Goal: Information Seeking & Learning: Learn about a topic

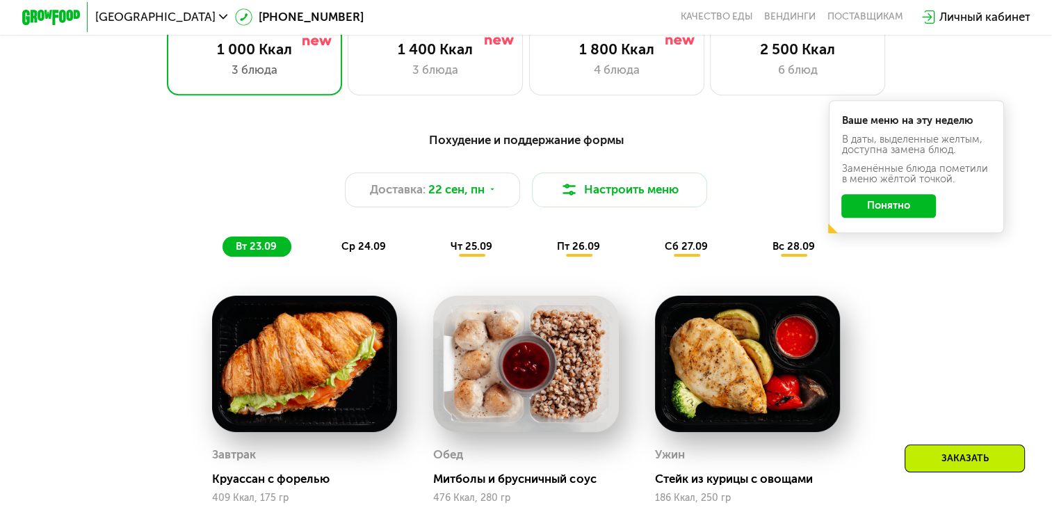
scroll to position [835, 0]
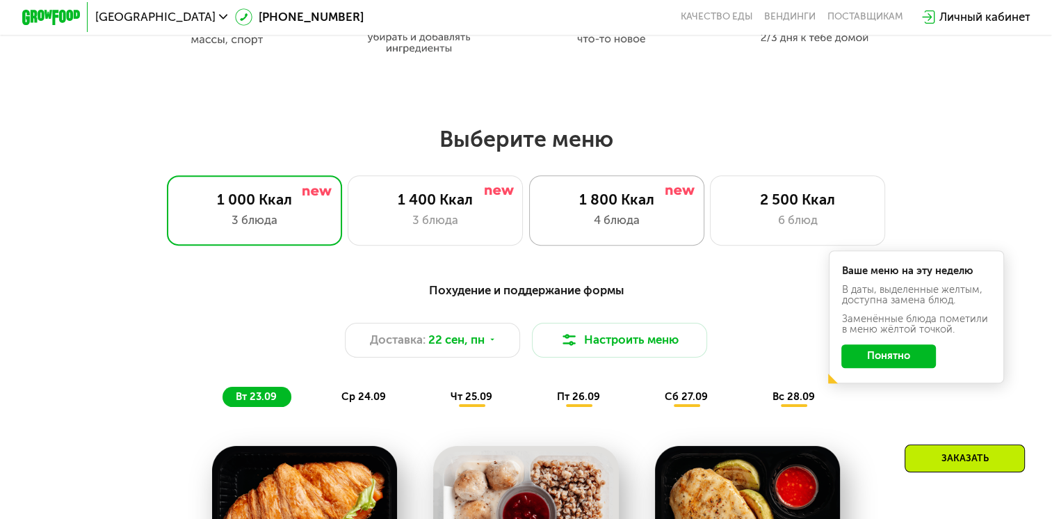
click at [625, 219] on div "4 блюда" at bounding box center [617, 219] width 145 height 17
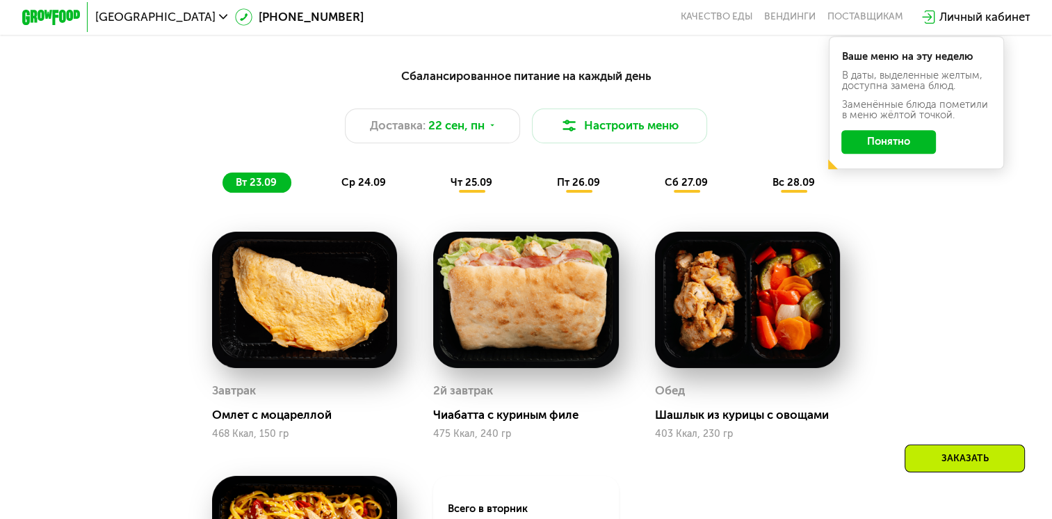
scroll to position [1043, 0]
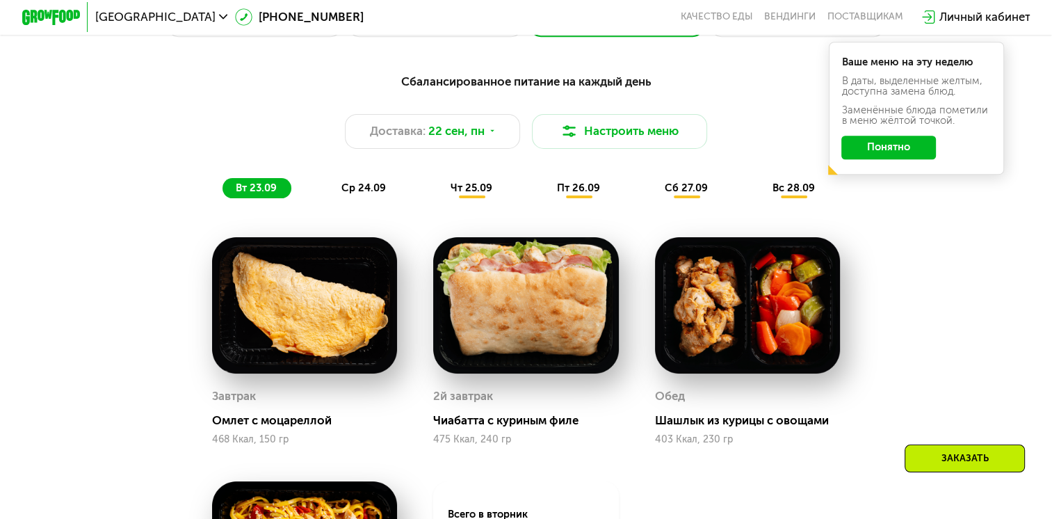
click at [373, 193] on span "ср 24.09" at bounding box center [364, 188] width 45 height 13
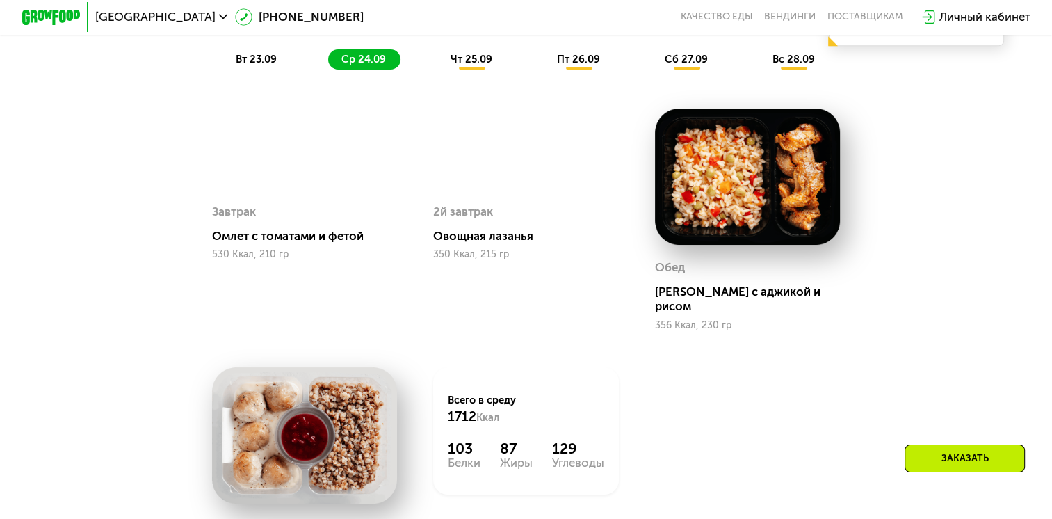
scroll to position [1113, 0]
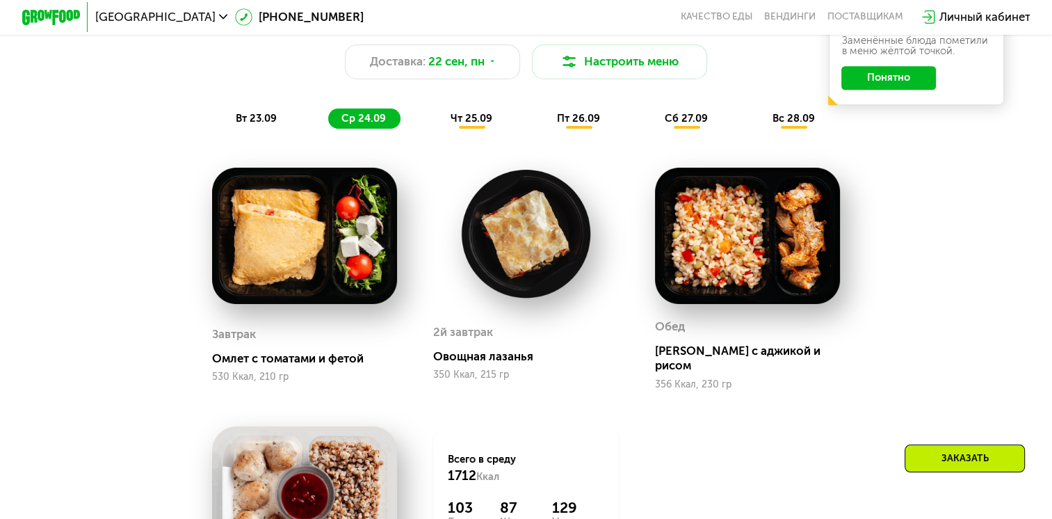
click at [467, 115] on div "Сбалансированное питание на каждый день Доставка: [DATE] Настроить меню вт 23.0…" at bounding box center [525, 66] width 865 height 127
click at [467, 125] on span "чт 25.09" at bounding box center [472, 118] width 42 height 13
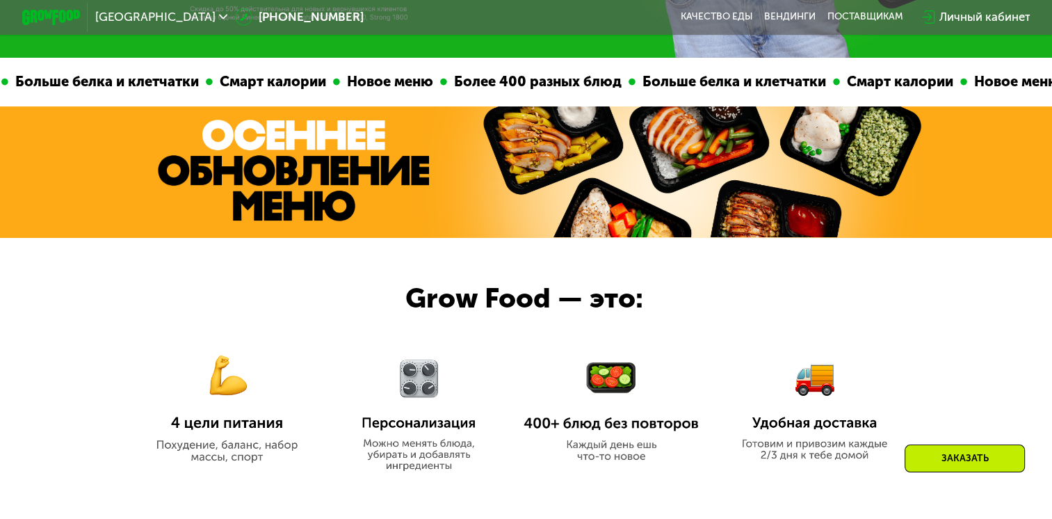
scroll to position [139, 0]
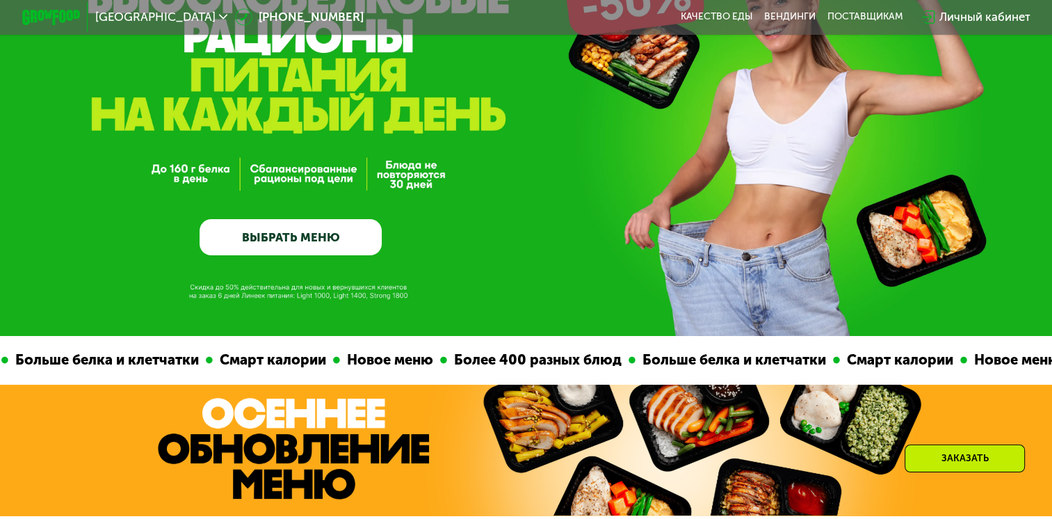
click at [255, 247] on link "ВЫБРАТЬ МЕНЮ" at bounding box center [291, 237] width 182 height 37
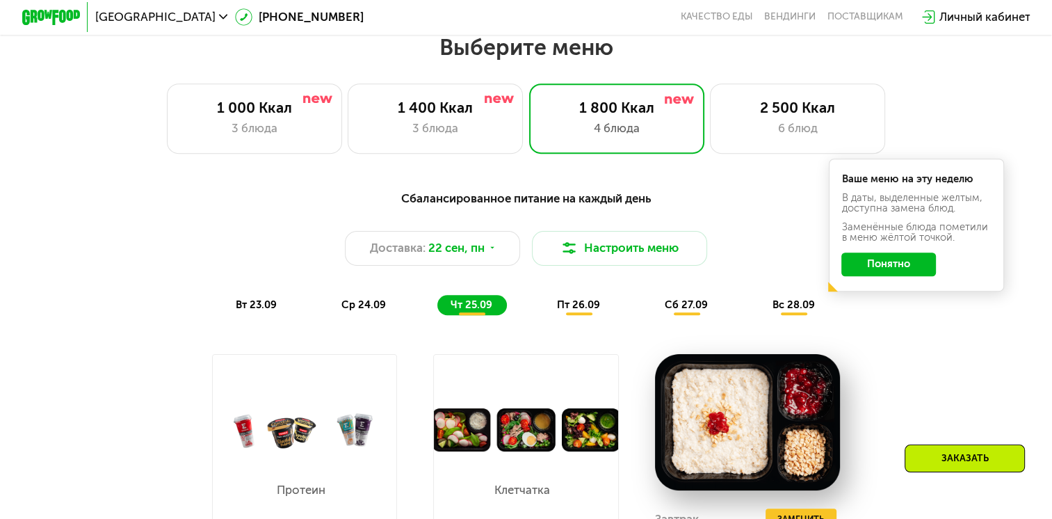
scroll to position [930, 0]
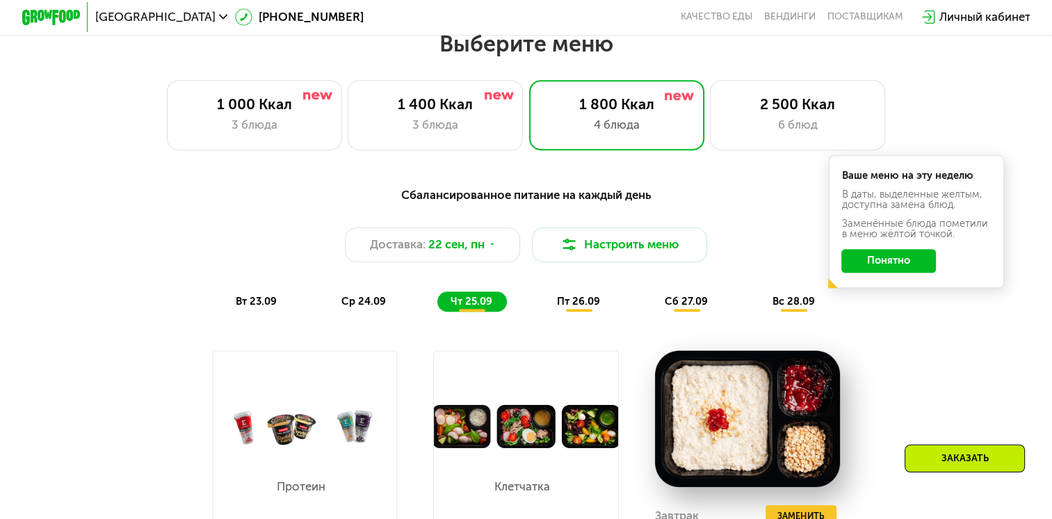
click at [902, 268] on button "Понятно" at bounding box center [889, 261] width 95 height 24
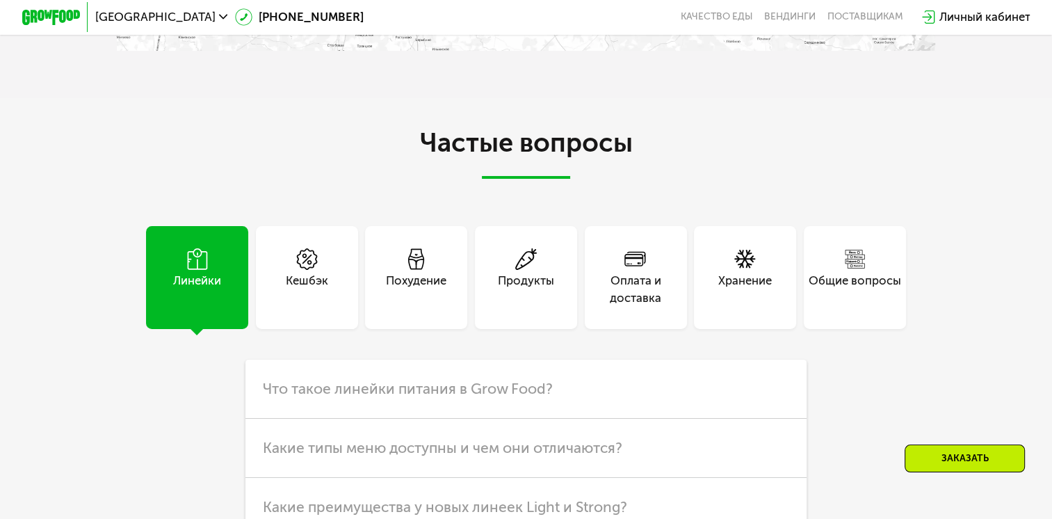
scroll to position [3990, 0]
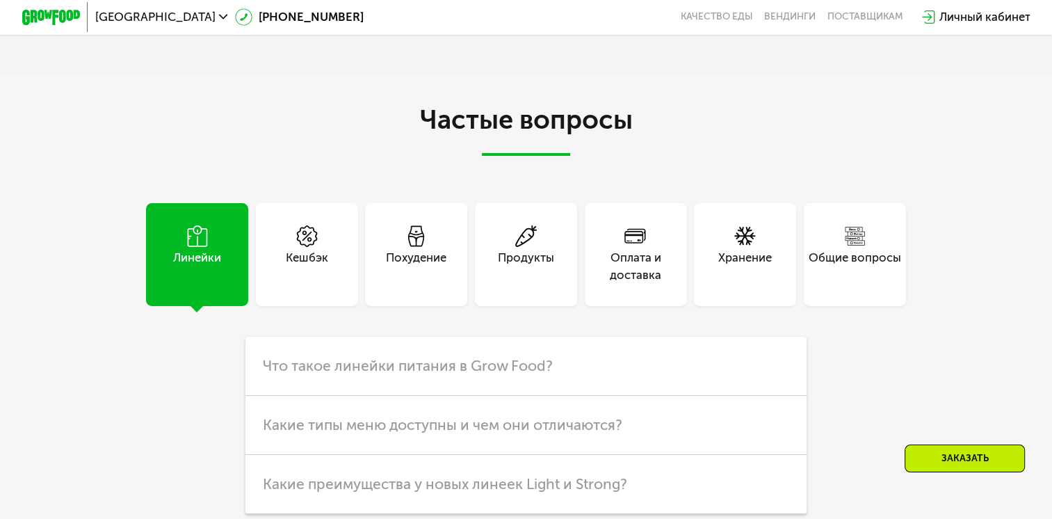
click at [650, 284] on div "Оплата и доставка" at bounding box center [636, 266] width 102 height 35
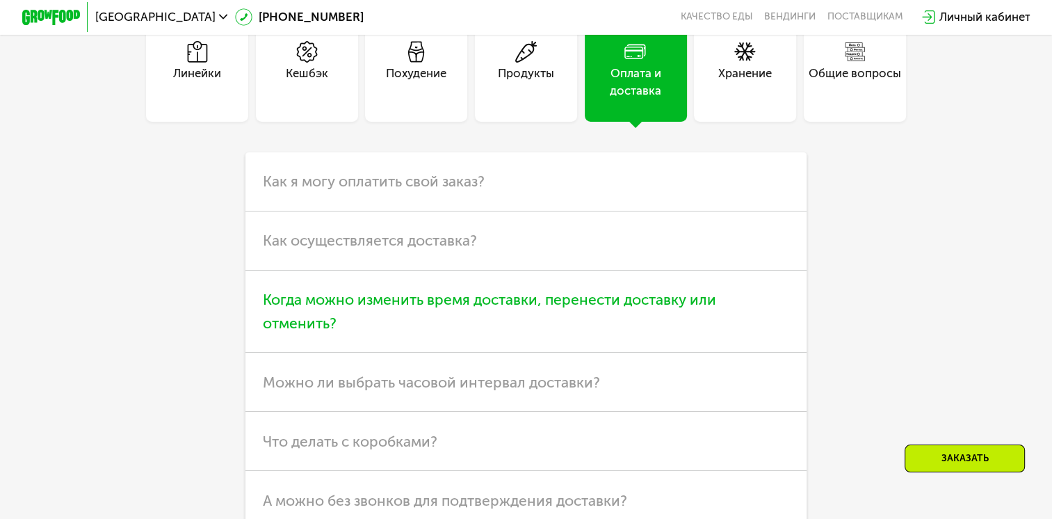
scroll to position [4199, 0]
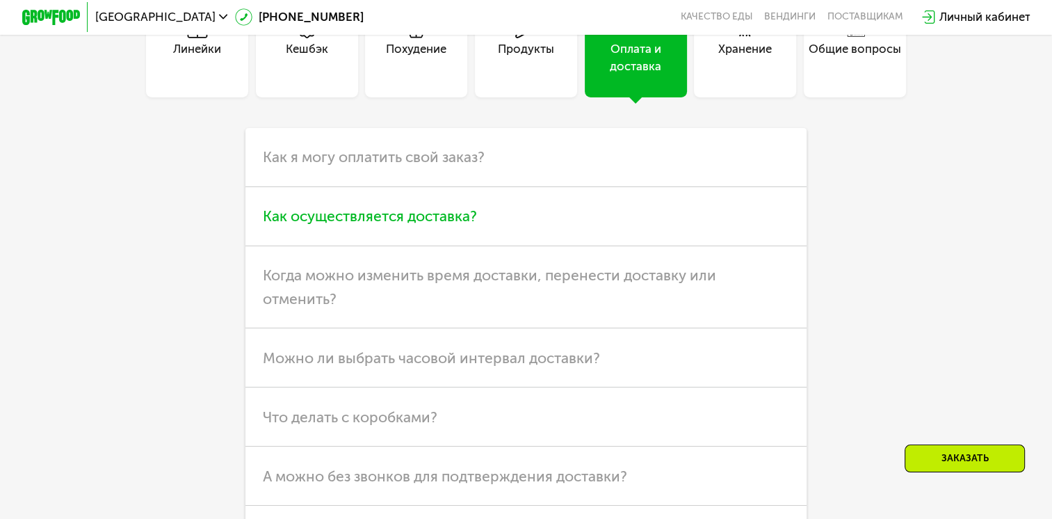
click at [467, 246] on h3 "Как осуществляется доставка?" at bounding box center [526, 216] width 561 height 59
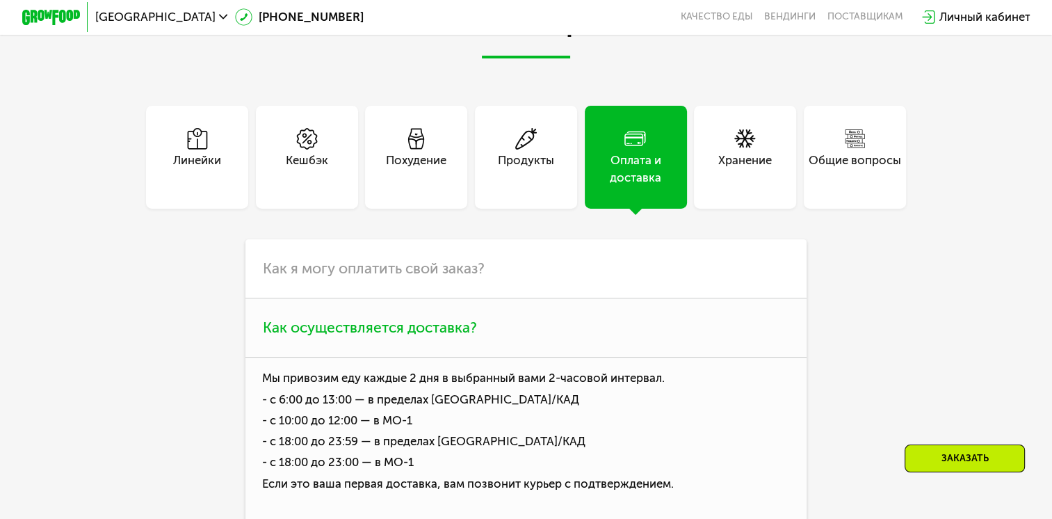
scroll to position [3990, 0]
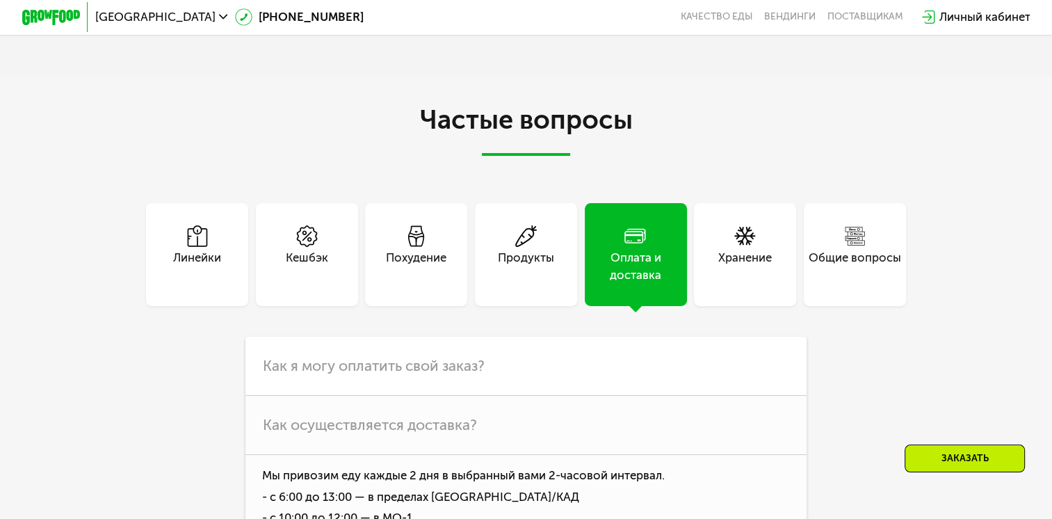
click at [742, 284] on div "Хранение" at bounding box center [745, 266] width 54 height 35
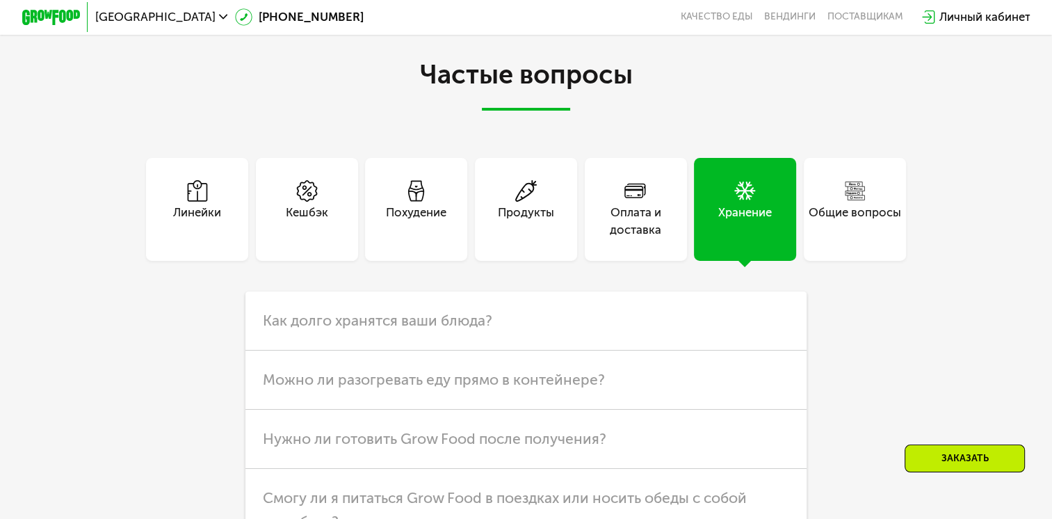
scroll to position [4060, 0]
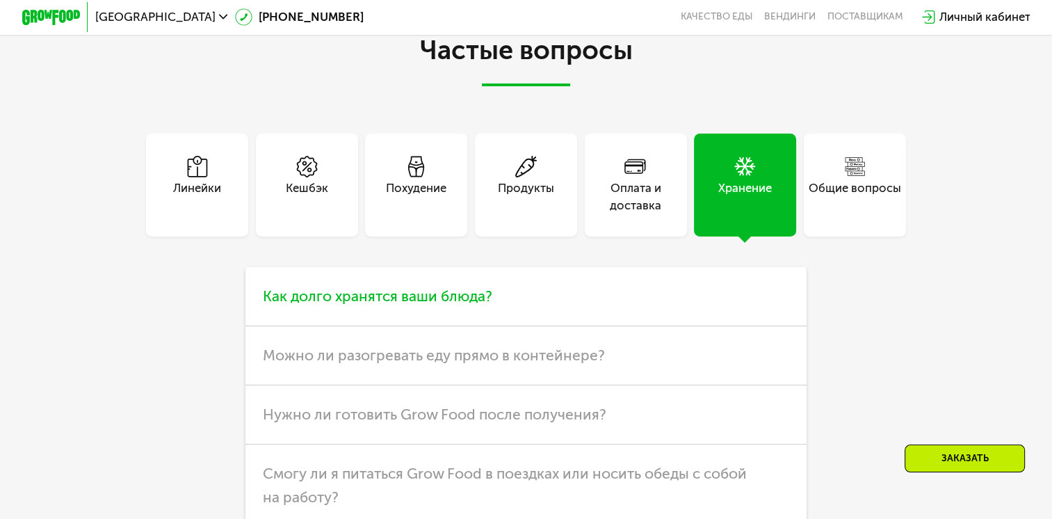
click at [470, 305] on span "Как долго хранятся ваши блюда?" at bounding box center [378, 295] width 230 height 17
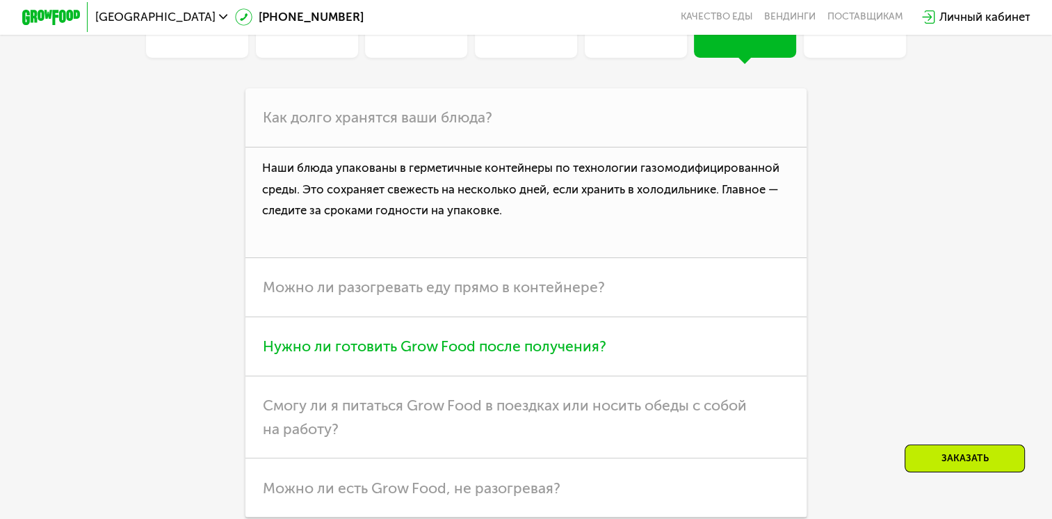
scroll to position [4268, 0]
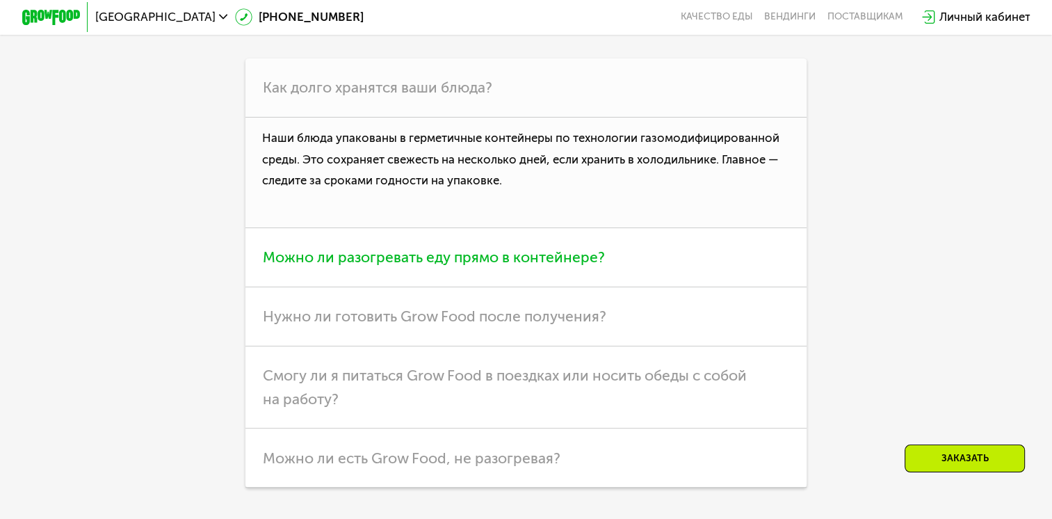
click at [584, 266] on span "Можно ли разогревать еду прямо в контейнере?" at bounding box center [434, 256] width 342 height 17
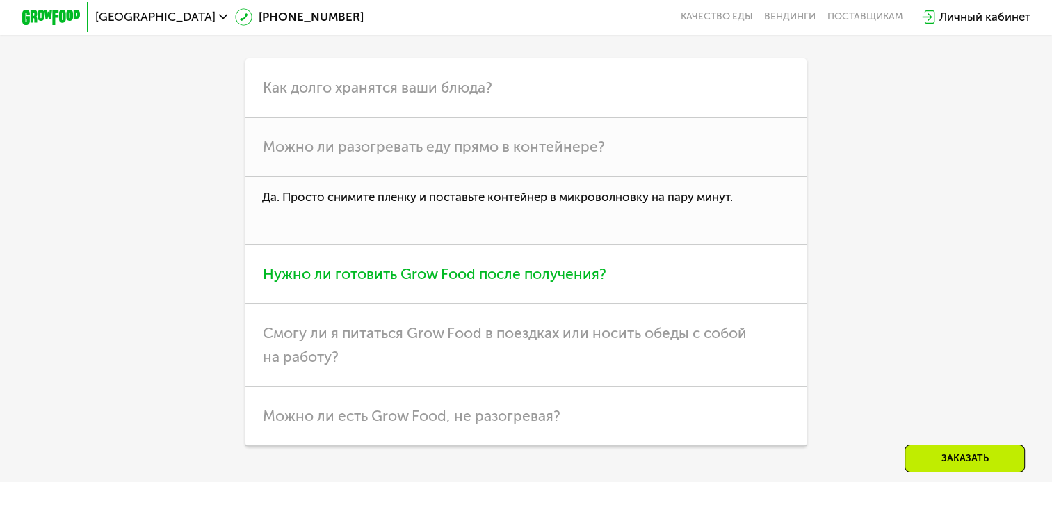
click at [595, 282] on span "Нужно ли готовить Grow Food после получения?" at bounding box center [435, 273] width 344 height 17
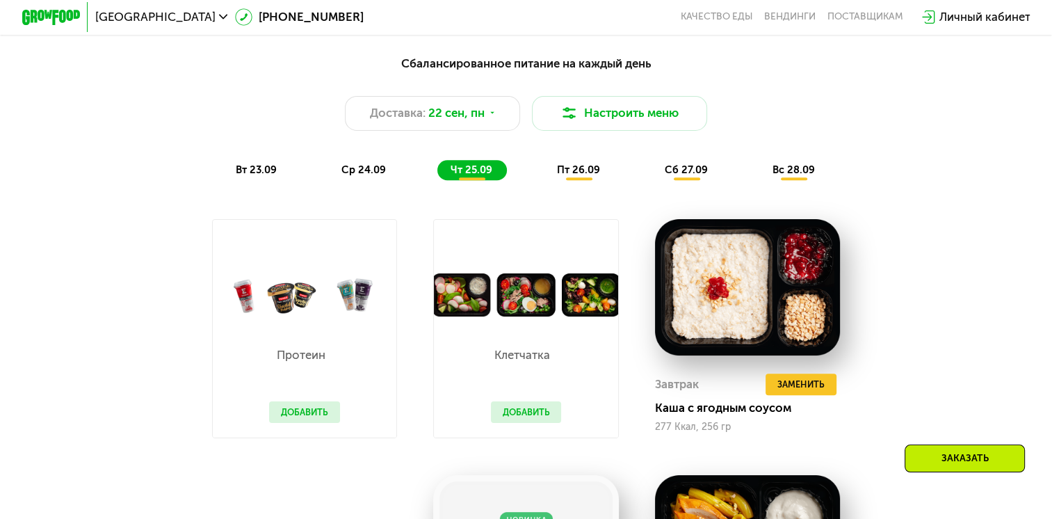
scroll to position [1069, 0]
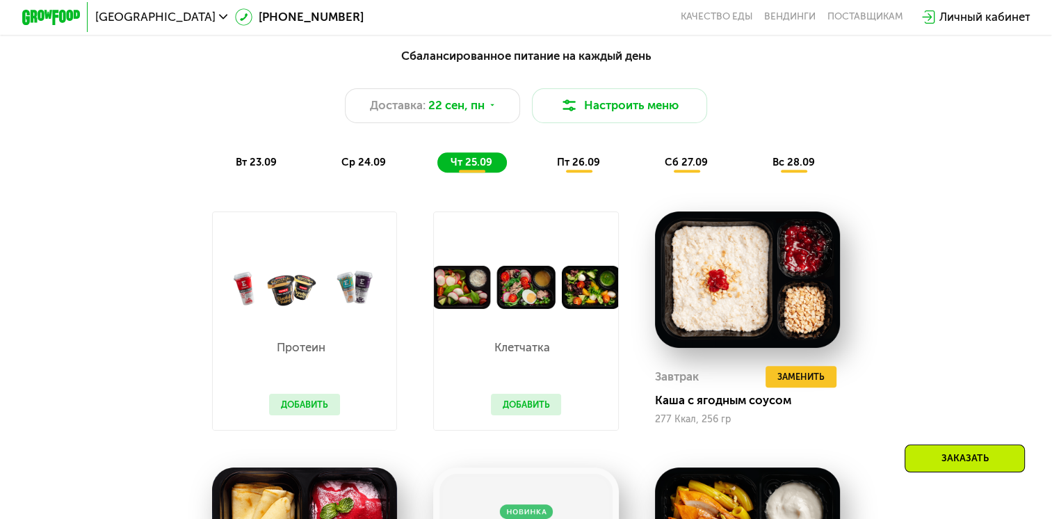
click at [586, 172] on div "пт 26.09" at bounding box center [579, 162] width 71 height 20
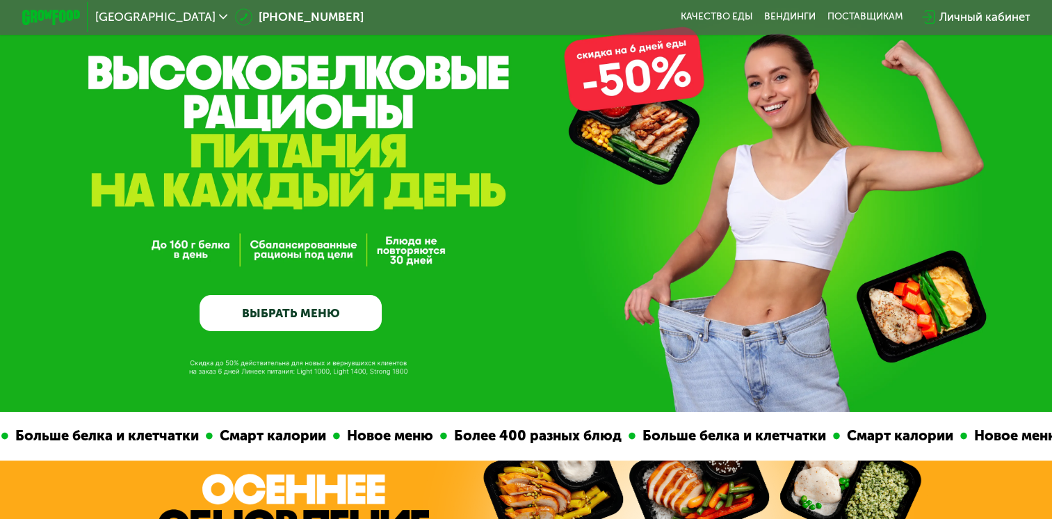
scroll to position [139, 0]
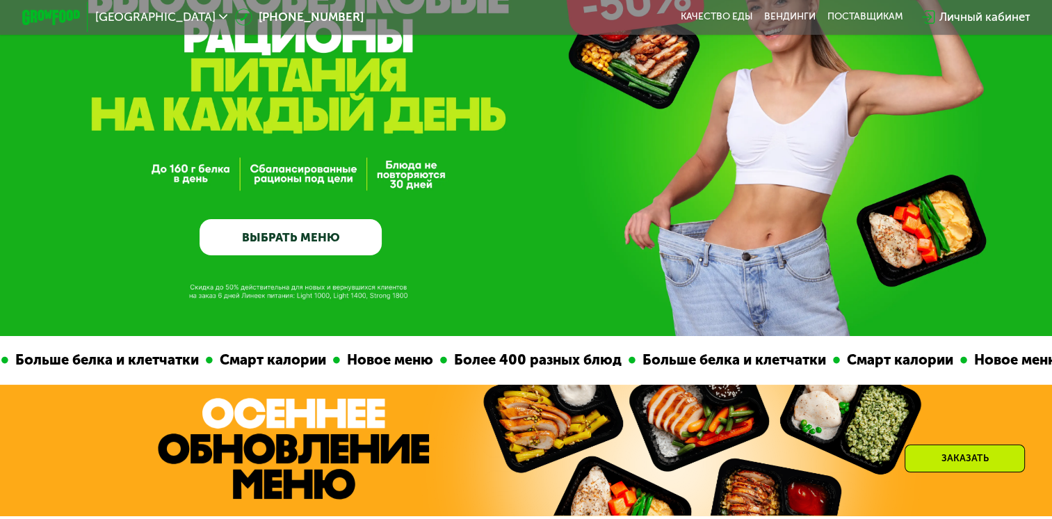
click at [317, 246] on link "ВЫБРАТЬ МЕНЮ" at bounding box center [291, 237] width 182 height 37
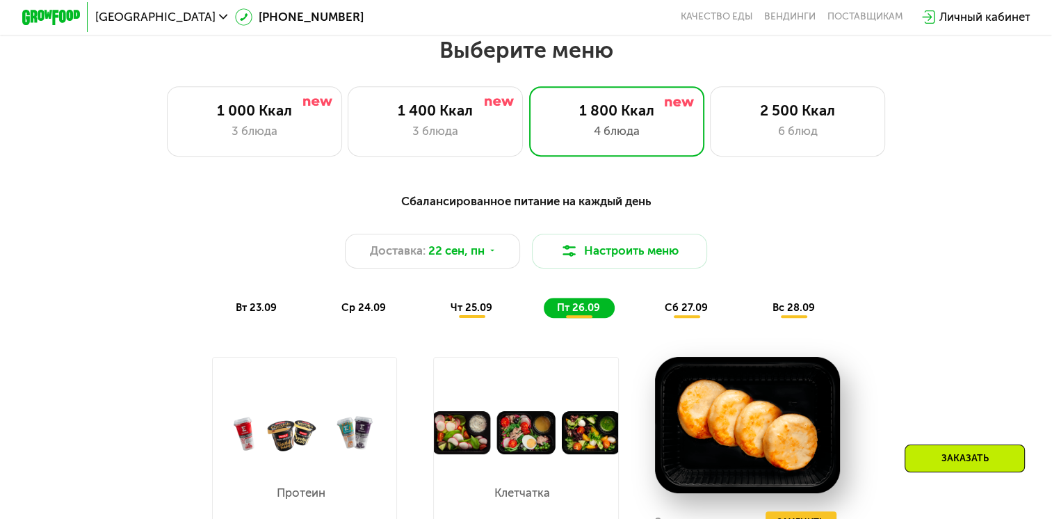
scroll to position [930, 0]
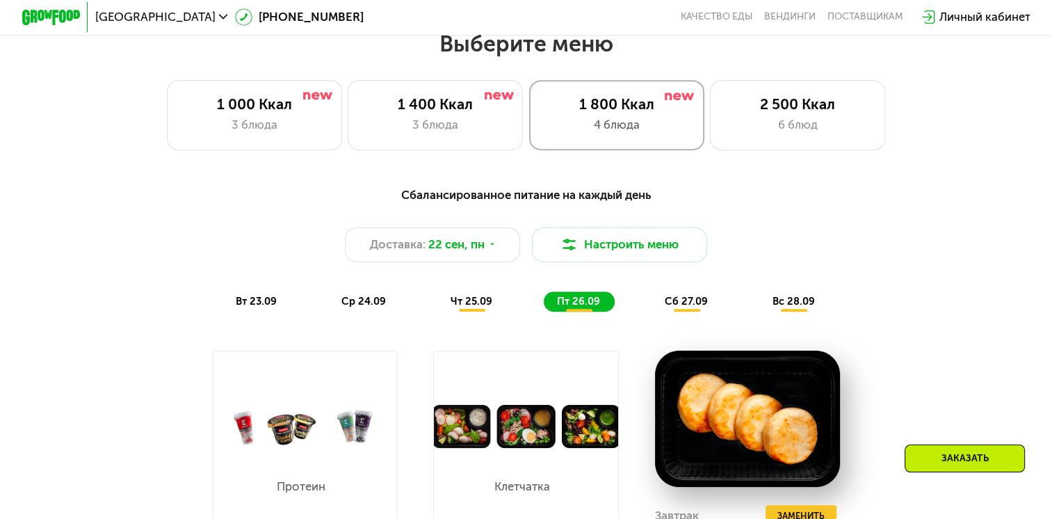
click at [614, 102] on div "1 800 Ккал" at bounding box center [617, 103] width 145 height 17
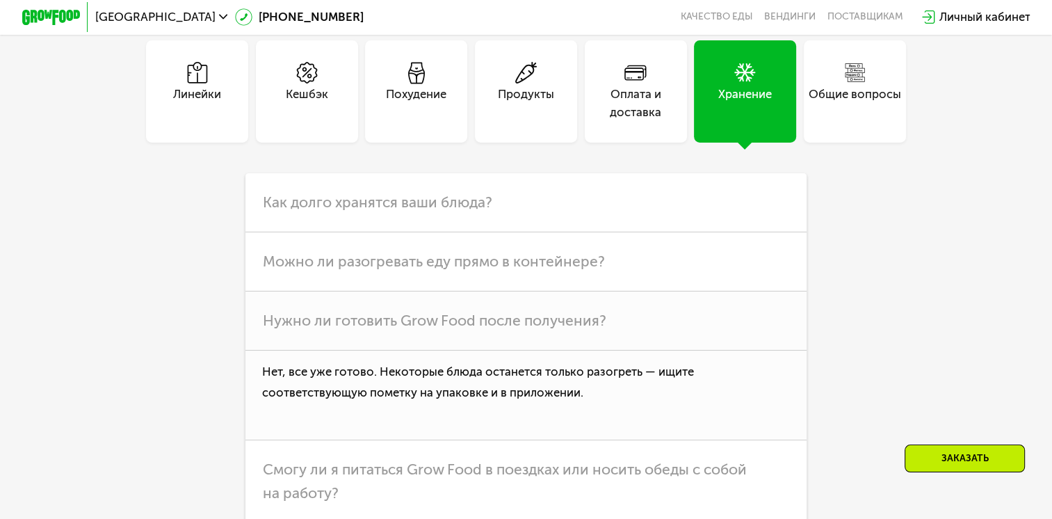
scroll to position [4199, 0]
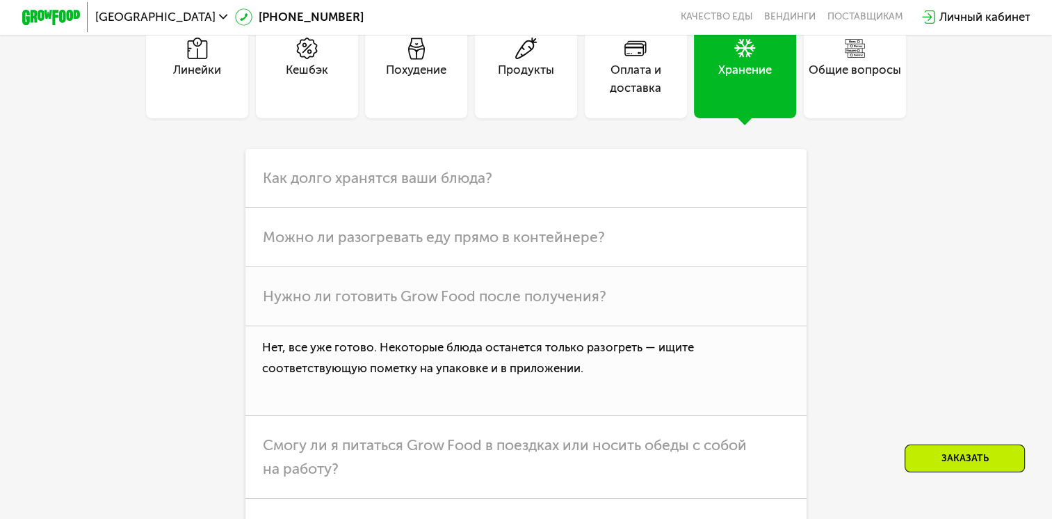
click at [867, 74] on div "Общие вопросы" at bounding box center [855, 78] width 93 height 35
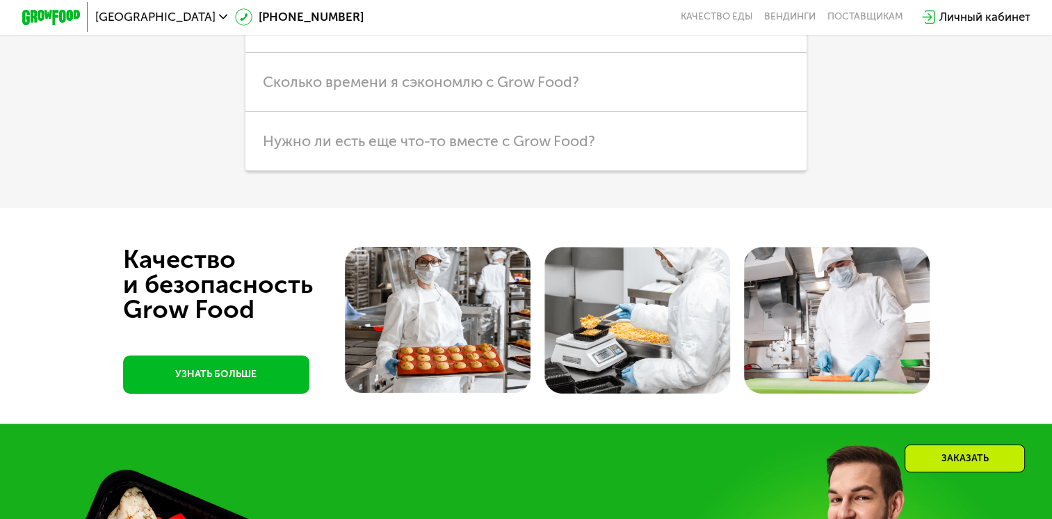
scroll to position [4477, 0]
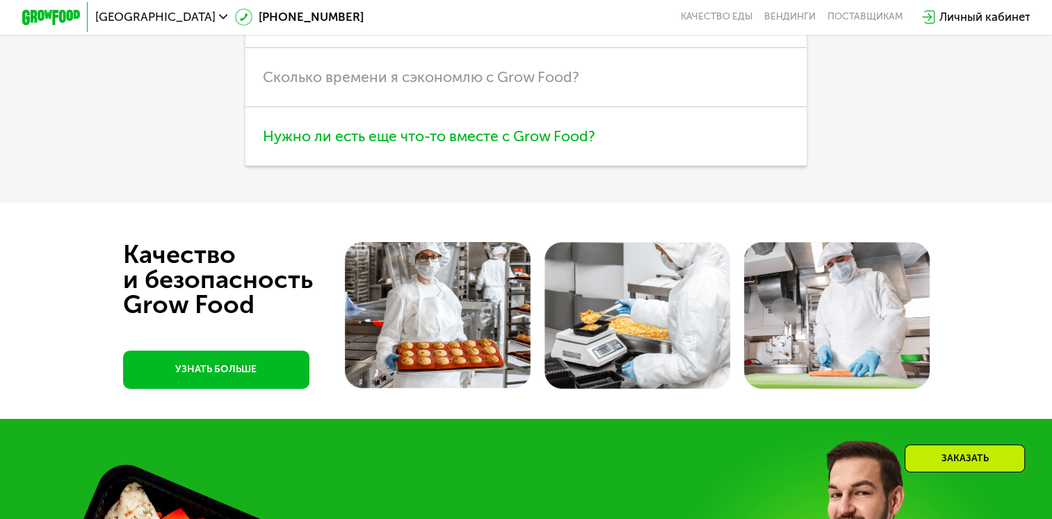
click at [495, 145] on span "Нужно ли есть еще что-то вместе с Grow Food?" at bounding box center [429, 135] width 332 height 17
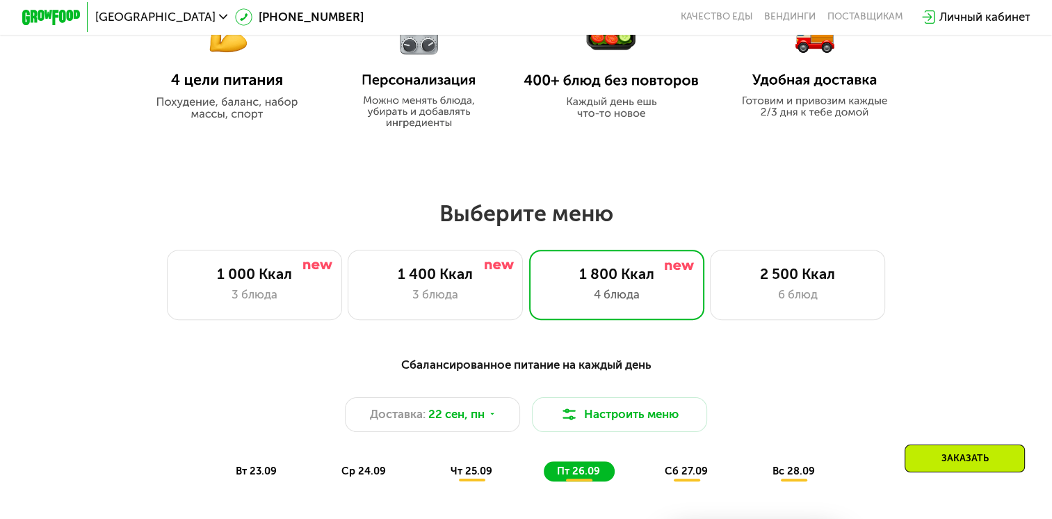
scroll to position [696, 0]
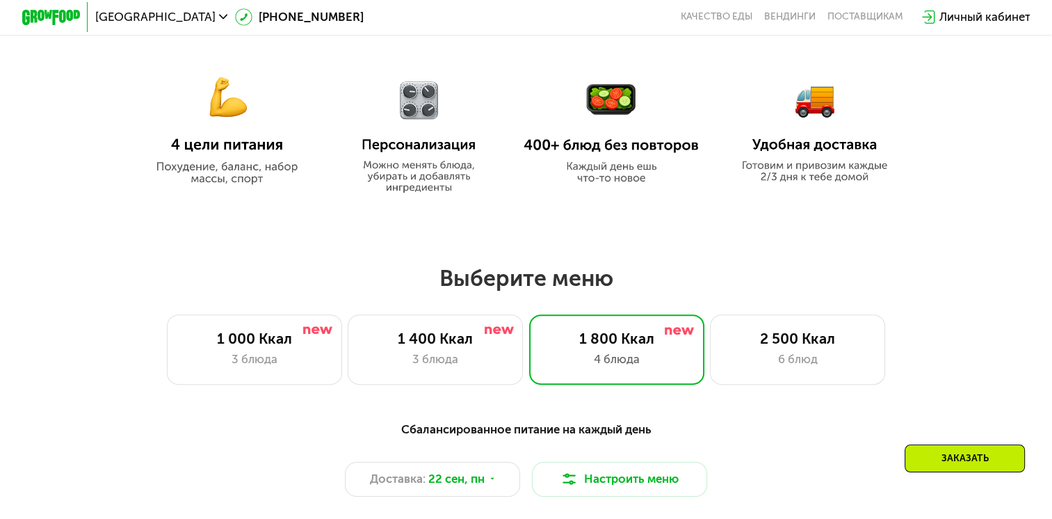
click at [194, 157] on img at bounding box center [226, 120] width 175 height 127
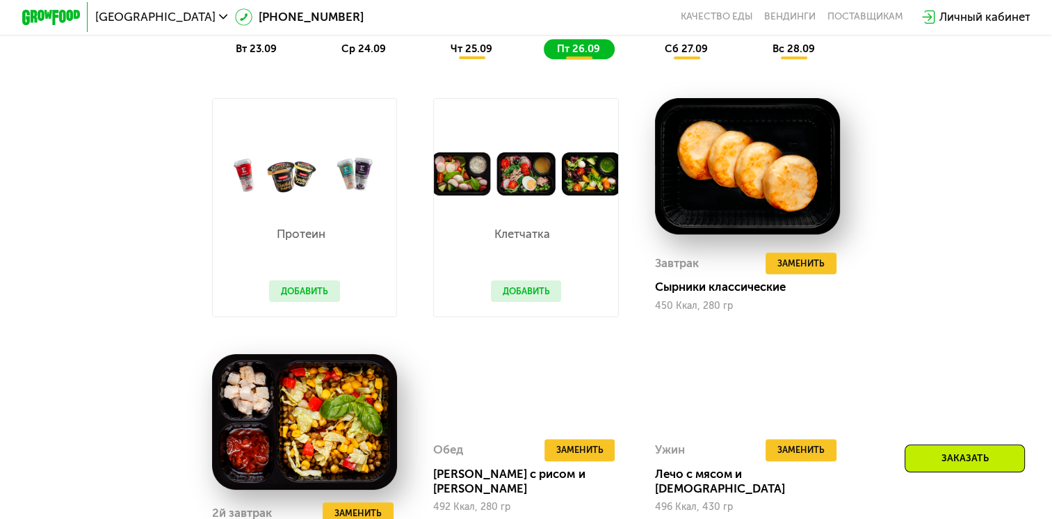
scroll to position [835, 0]
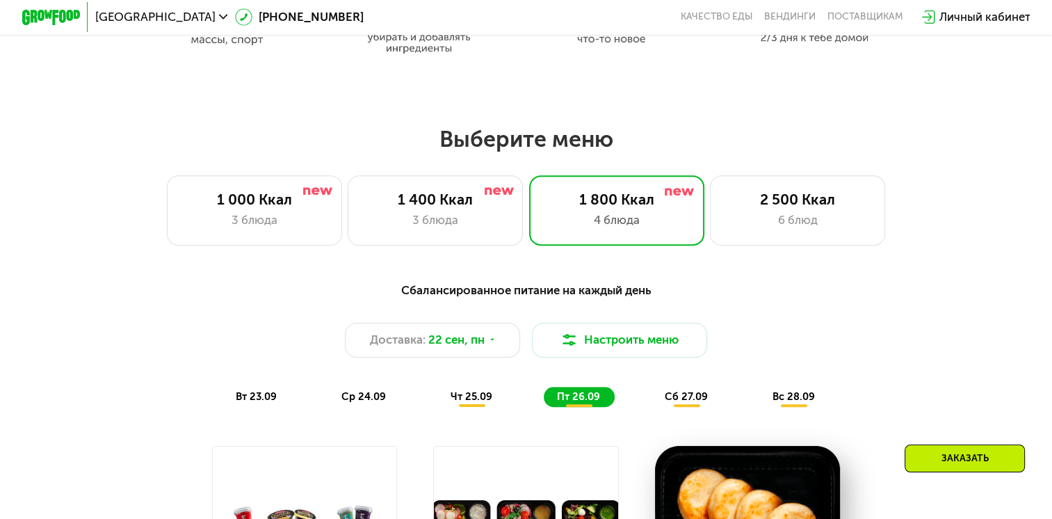
click at [239, 403] on span "вт 23.09" at bounding box center [256, 396] width 41 height 13
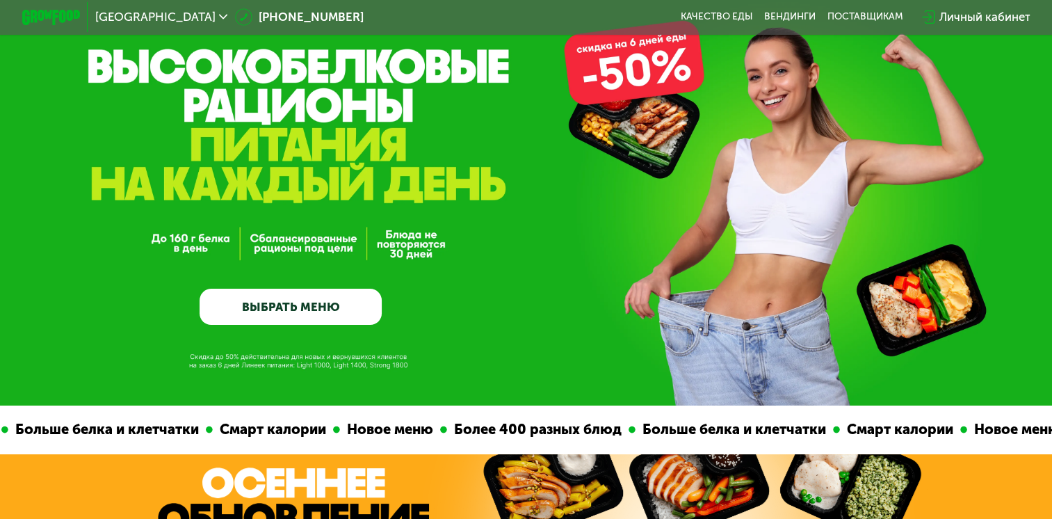
scroll to position [0, 0]
